Goal: Task Accomplishment & Management: Use online tool/utility

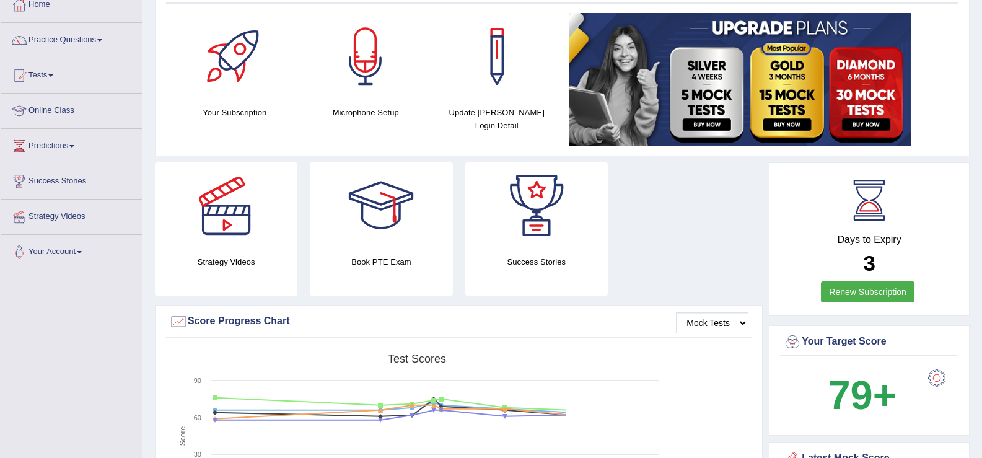
scroll to position [23, 0]
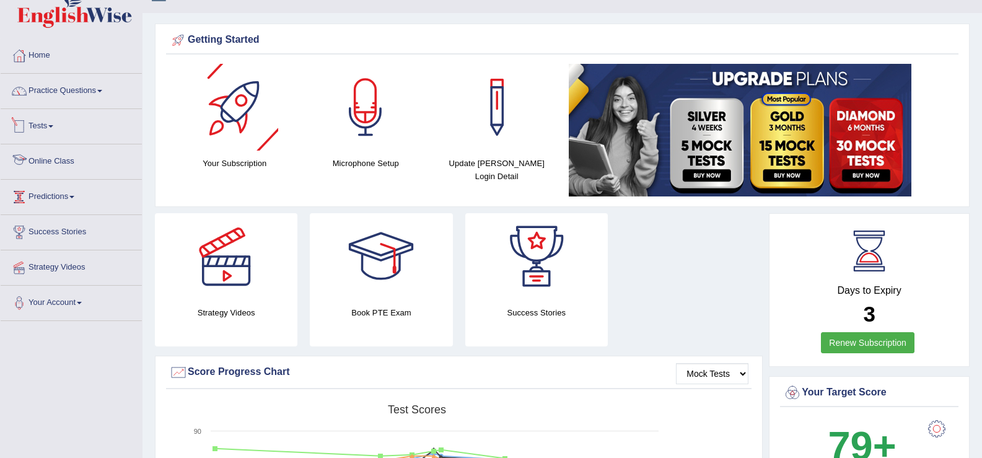
click at [57, 122] on link "Tests" at bounding box center [71, 124] width 141 height 31
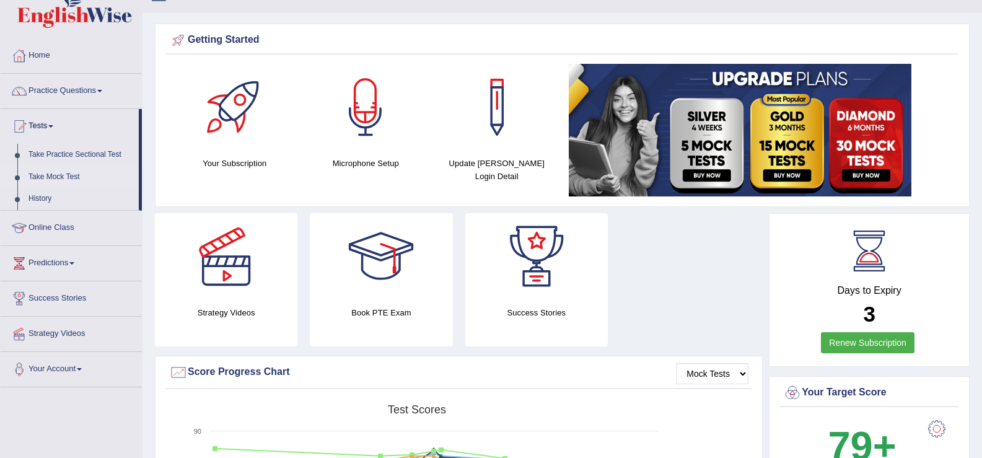
click at [53, 180] on link "Take Mock Test" at bounding box center [81, 177] width 116 height 22
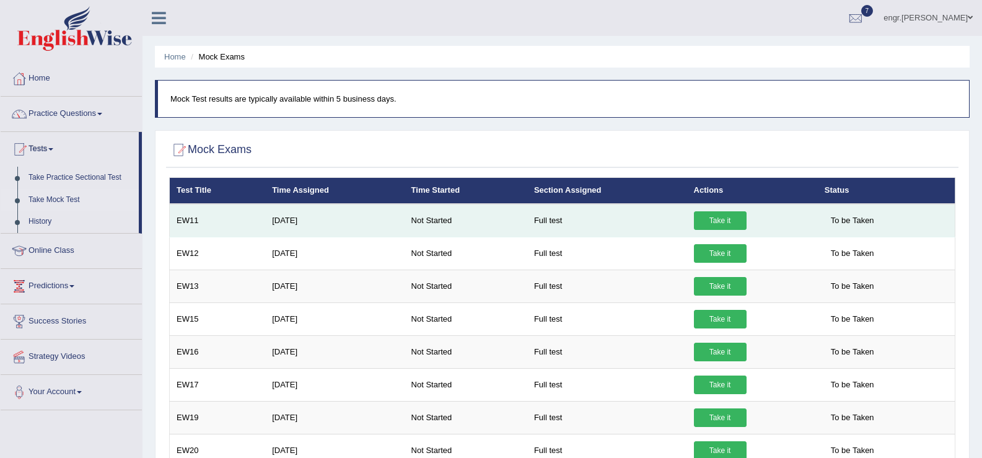
click at [719, 223] on link "Take it" at bounding box center [720, 220] width 53 height 19
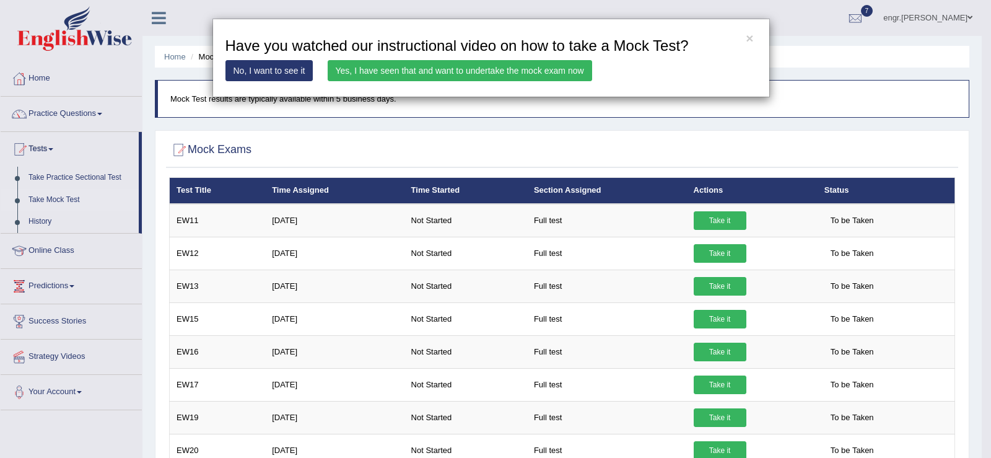
click at [512, 81] on link "Yes, I have seen that and want to undertake the mock exam now" at bounding box center [460, 70] width 264 height 21
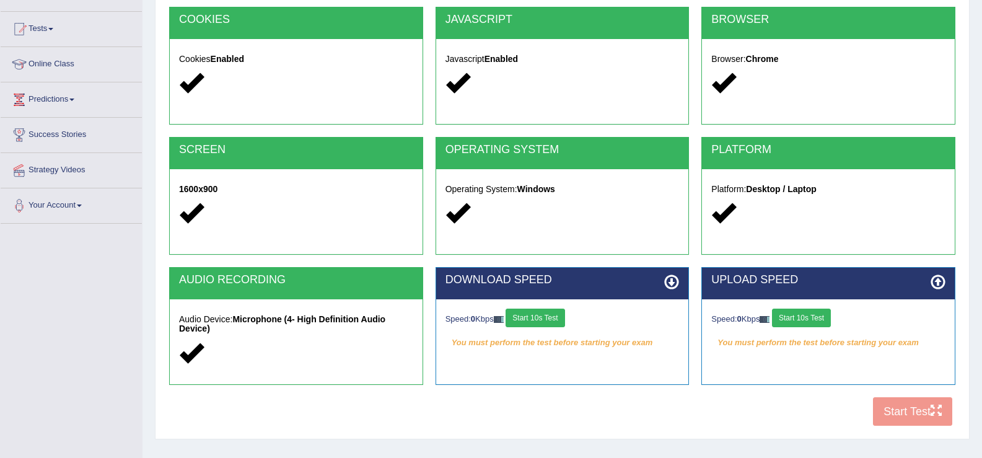
scroll to position [193, 0]
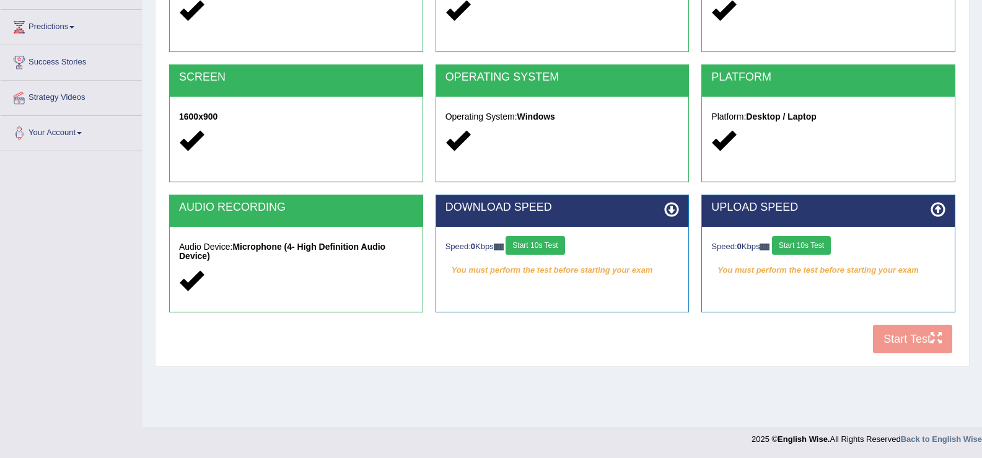
click at [537, 249] on button "Start 10s Test" at bounding box center [534, 245] width 59 height 19
click at [560, 251] on button "Start 10s Test" at bounding box center [544, 245] width 59 height 19
click at [811, 238] on button "Start 10s Test" at bounding box center [801, 245] width 59 height 19
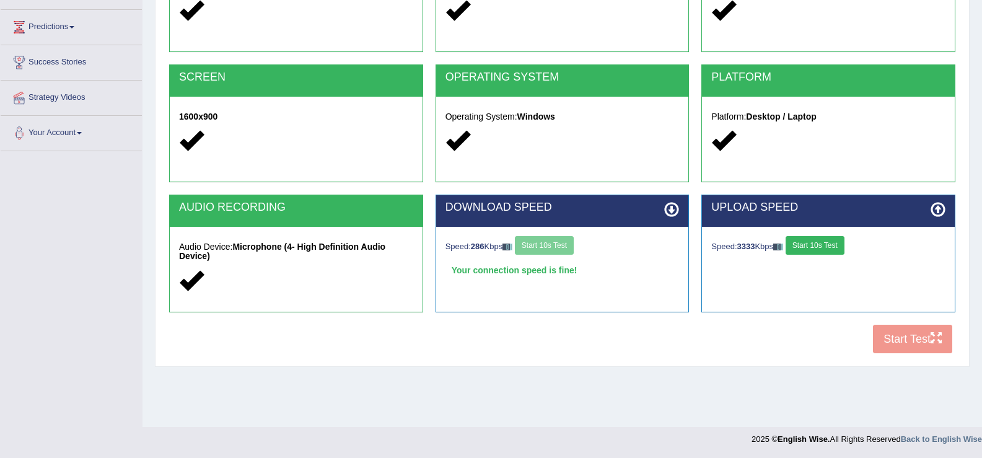
click at [811, 239] on button "Start 10s Test" at bounding box center [814, 245] width 59 height 19
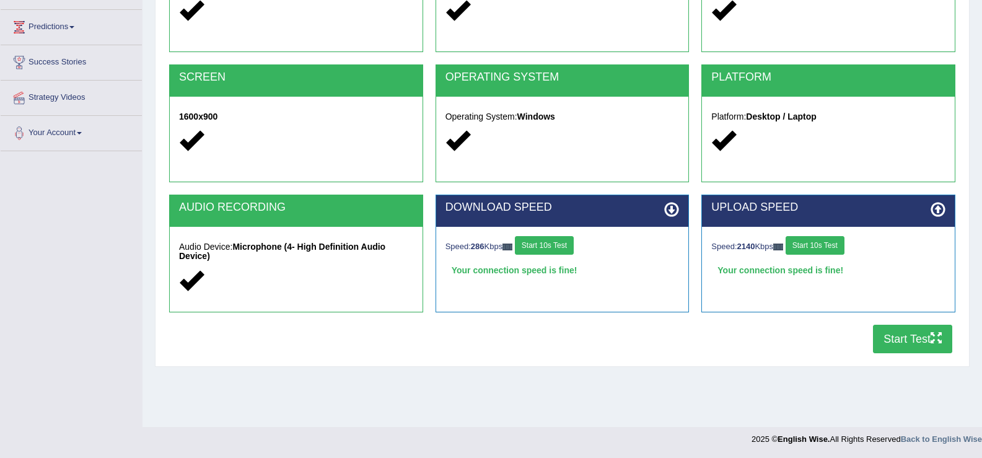
click at [889, 337] on button "Start Test" at bounding box center [912, 338] width 79 height 28
